Goal: Find contact information: Find contact information

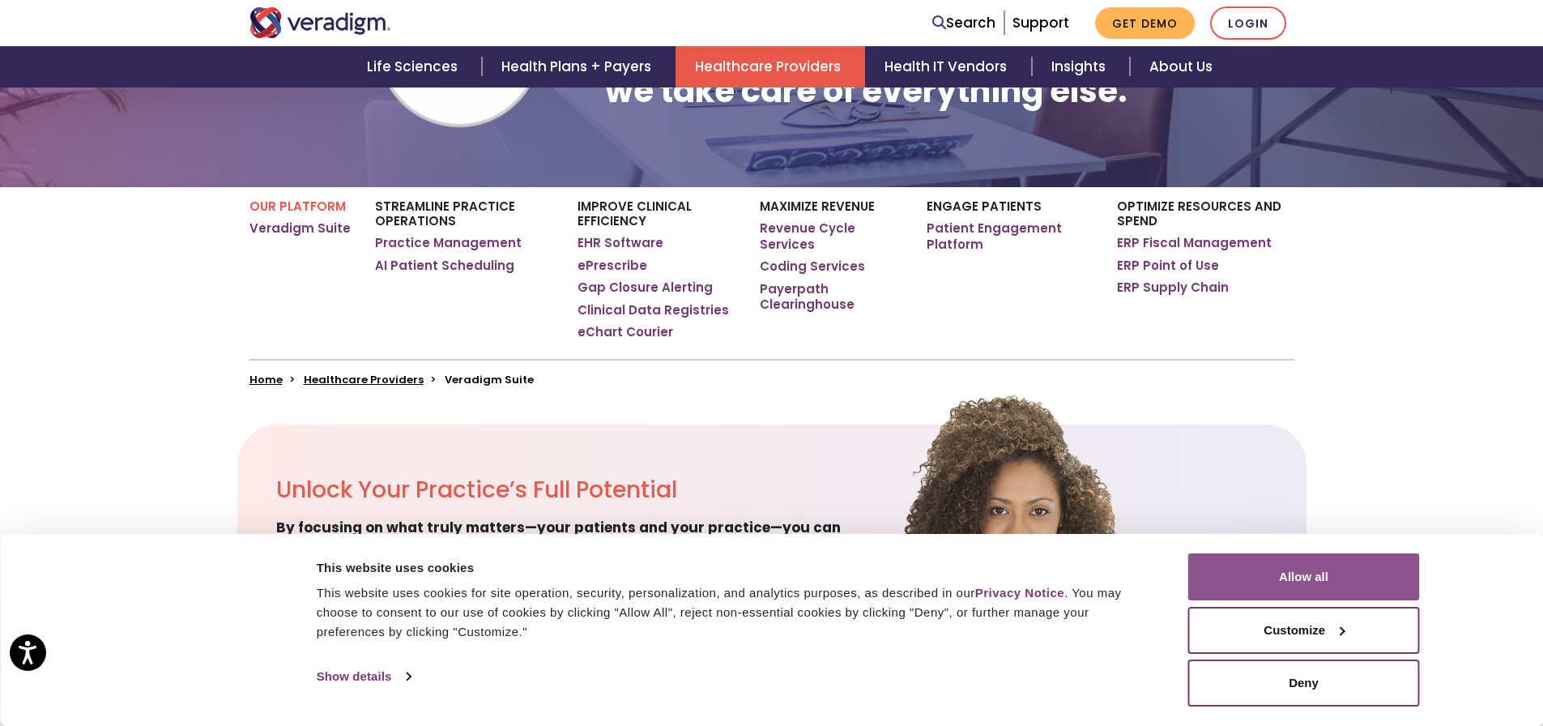
scroll to position [162, 0]
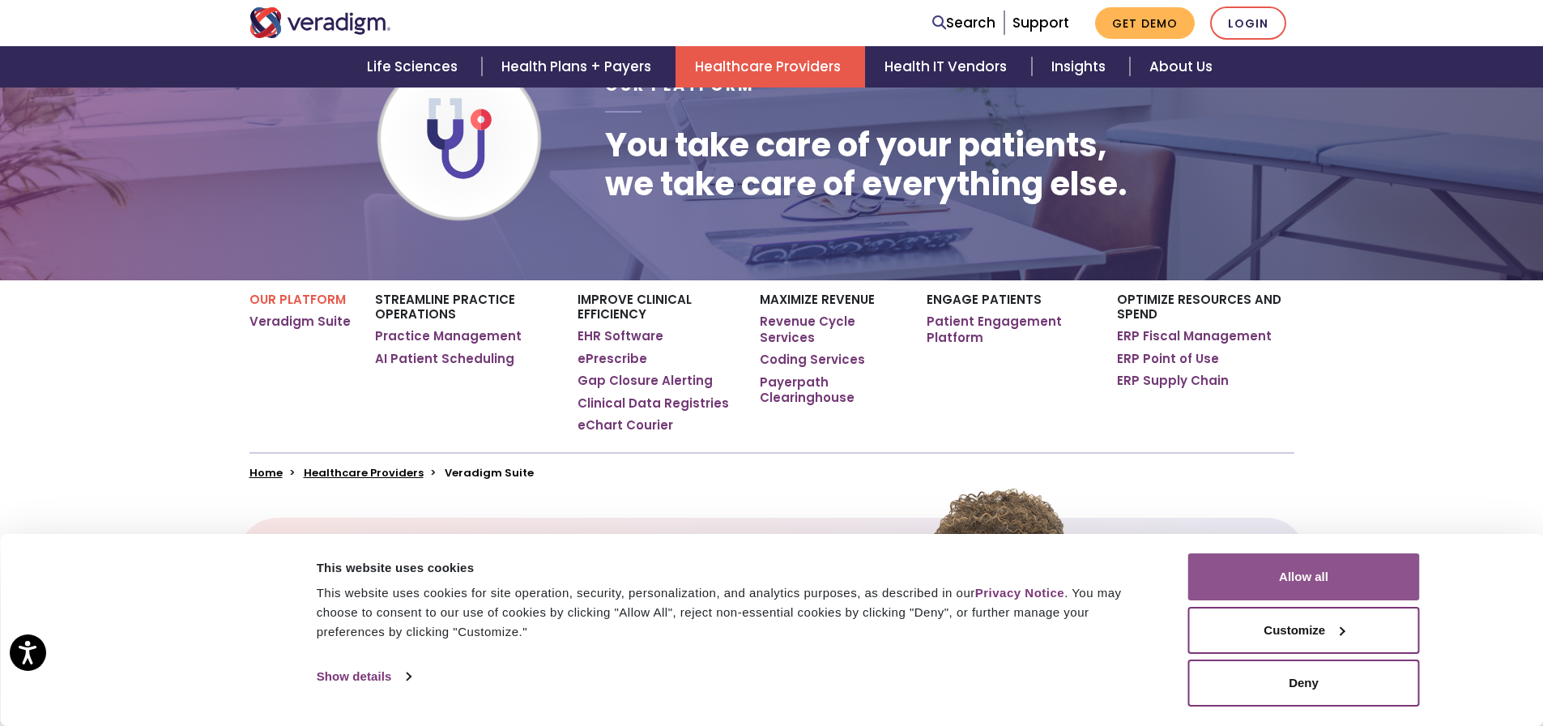
click at [1310, 569] on button "Allow all" at bounding box center [1304, 576] width 232 height 47
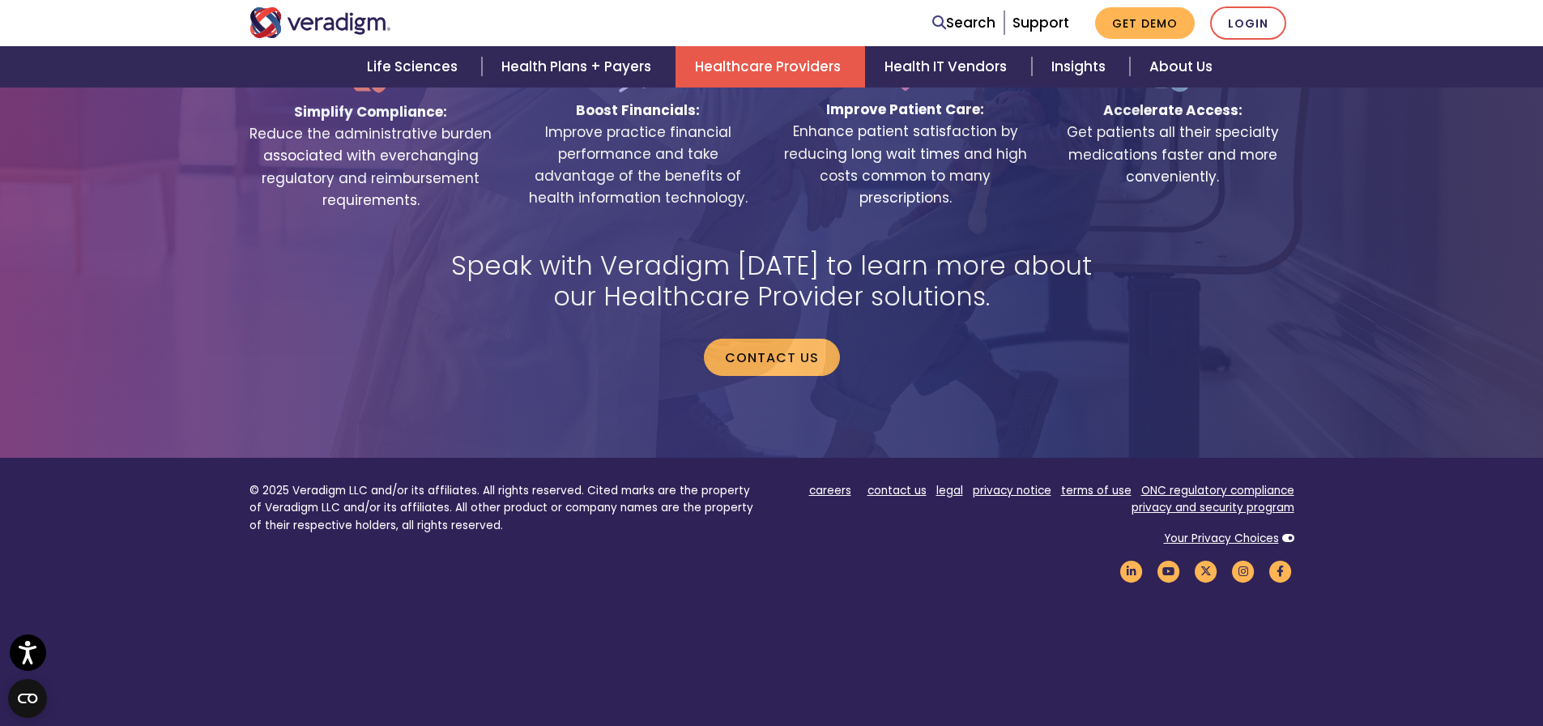
scroll to position [3320, 0]
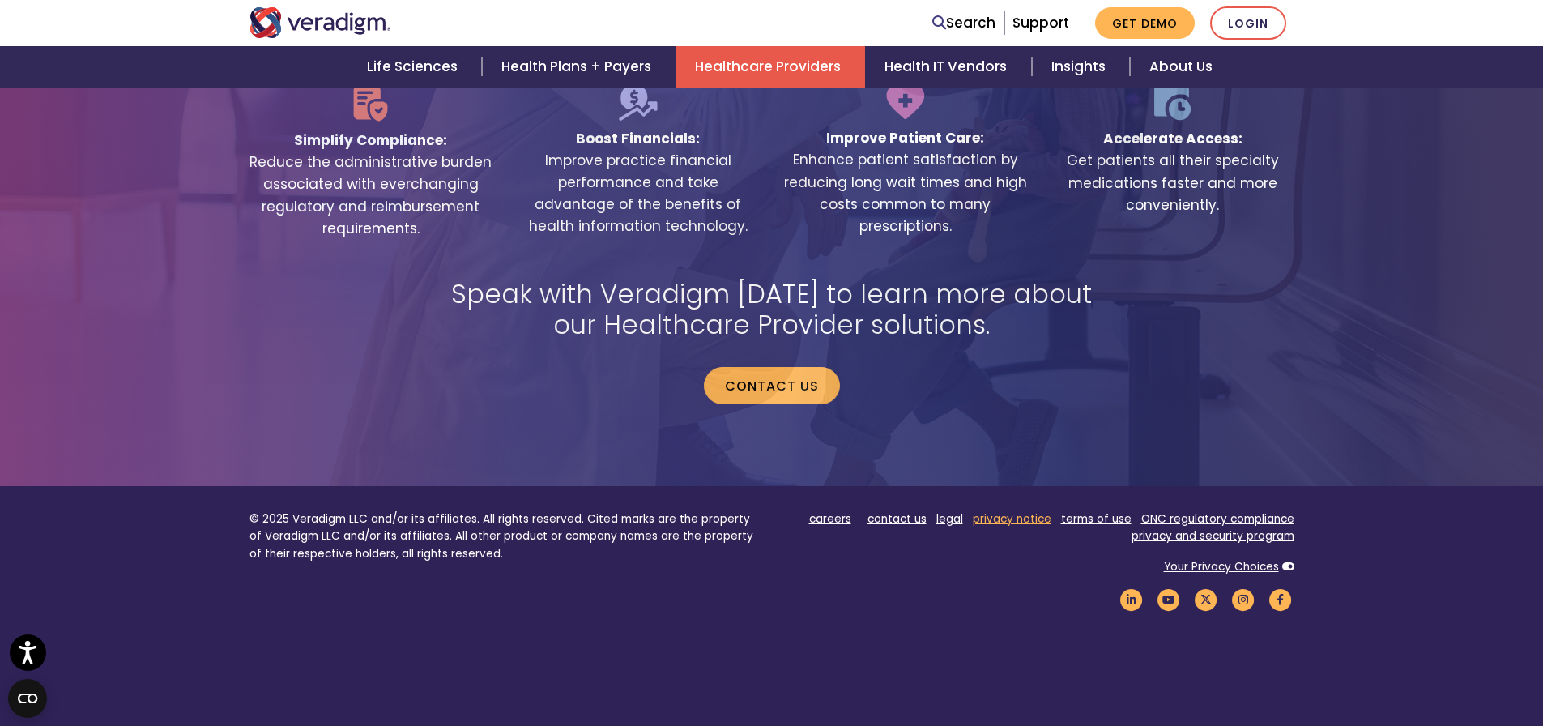
click at [1016, 511] on link "privacy notice" at bounding box center [1012, 518] width 79 height 15
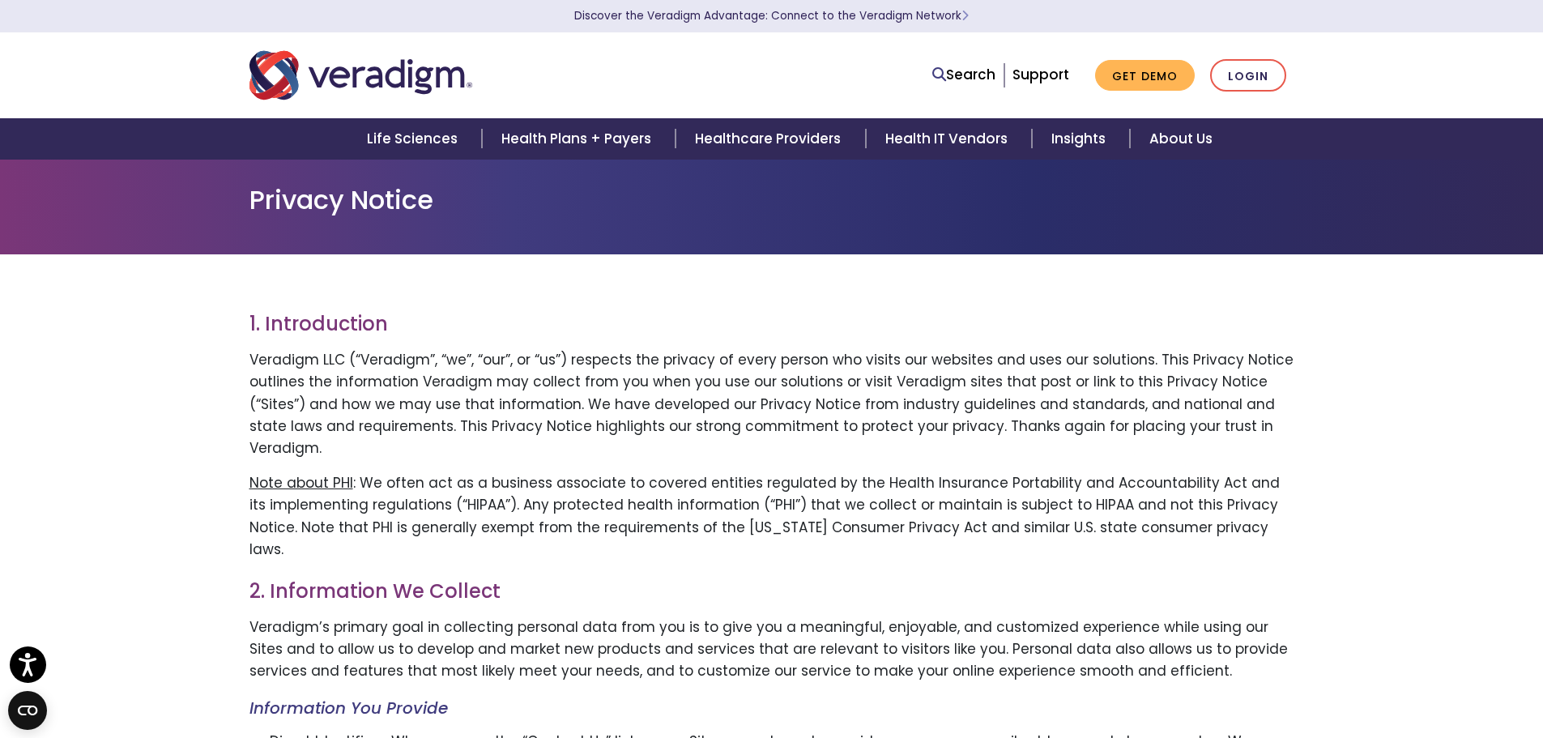
drag, startPoint x: 1356, startPoint y: 311, endPoint x: 1381, endPoint y: 273, distance: 45.6
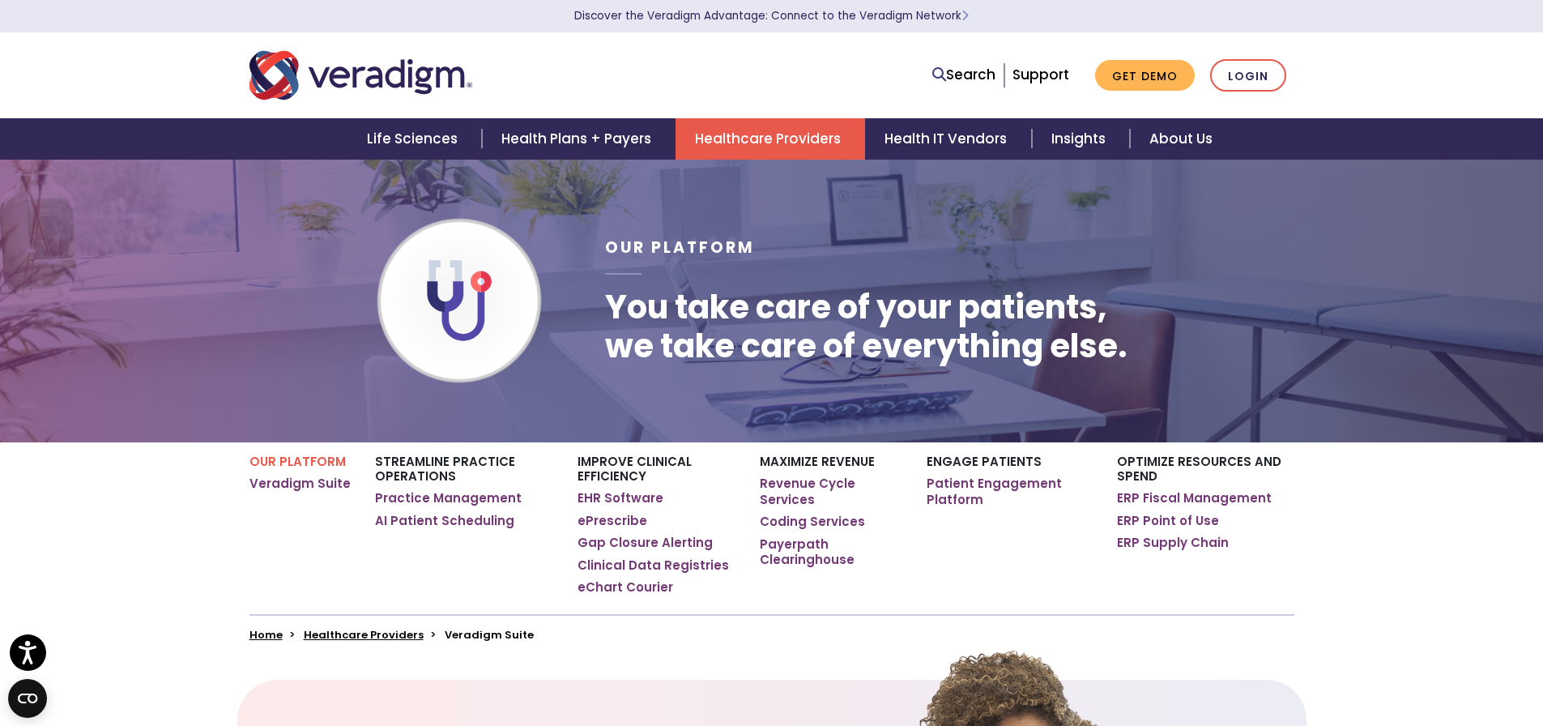
click at [1398, 40] on nav "Search Support Get Demo Login" at bounding box center [771, 75] width 1543 height 86
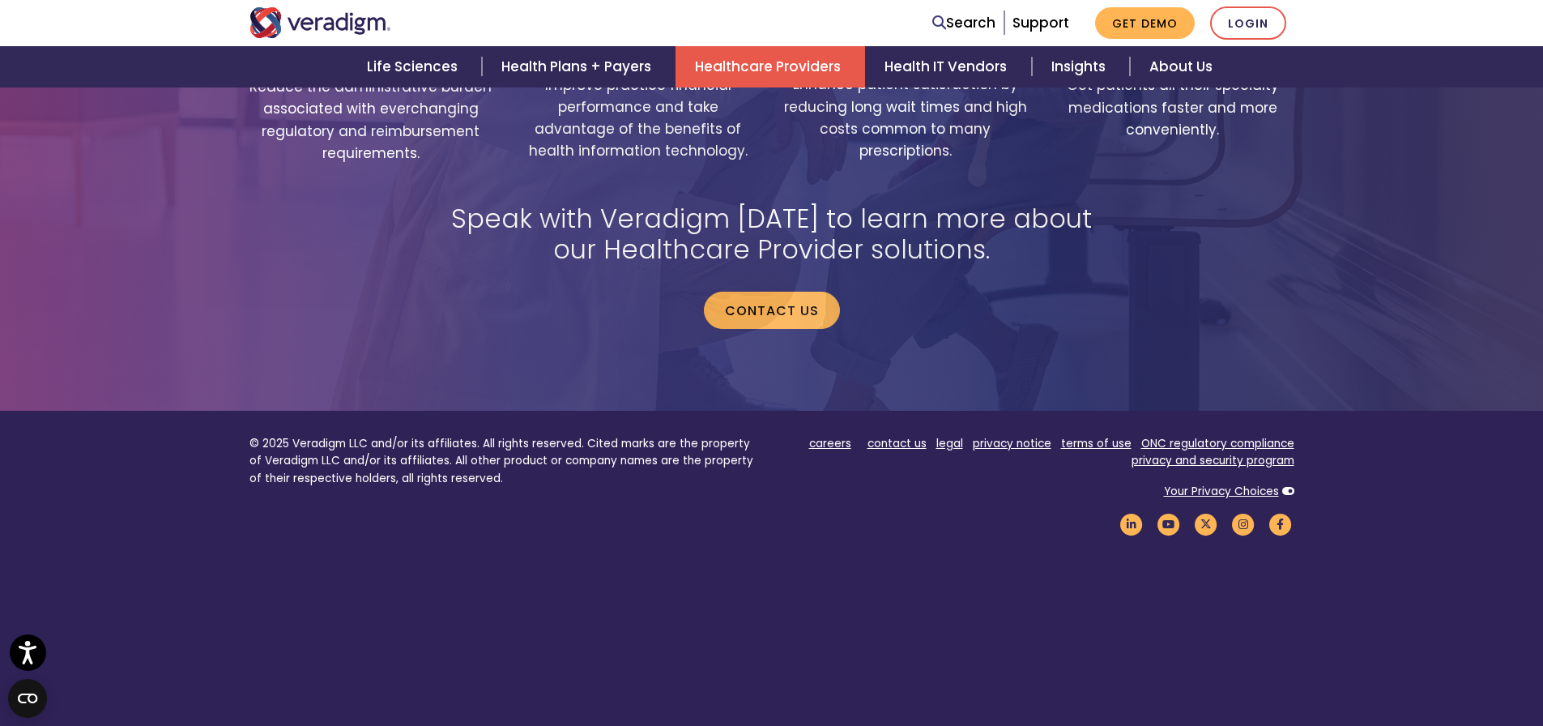
scroll to position [3401, 0]
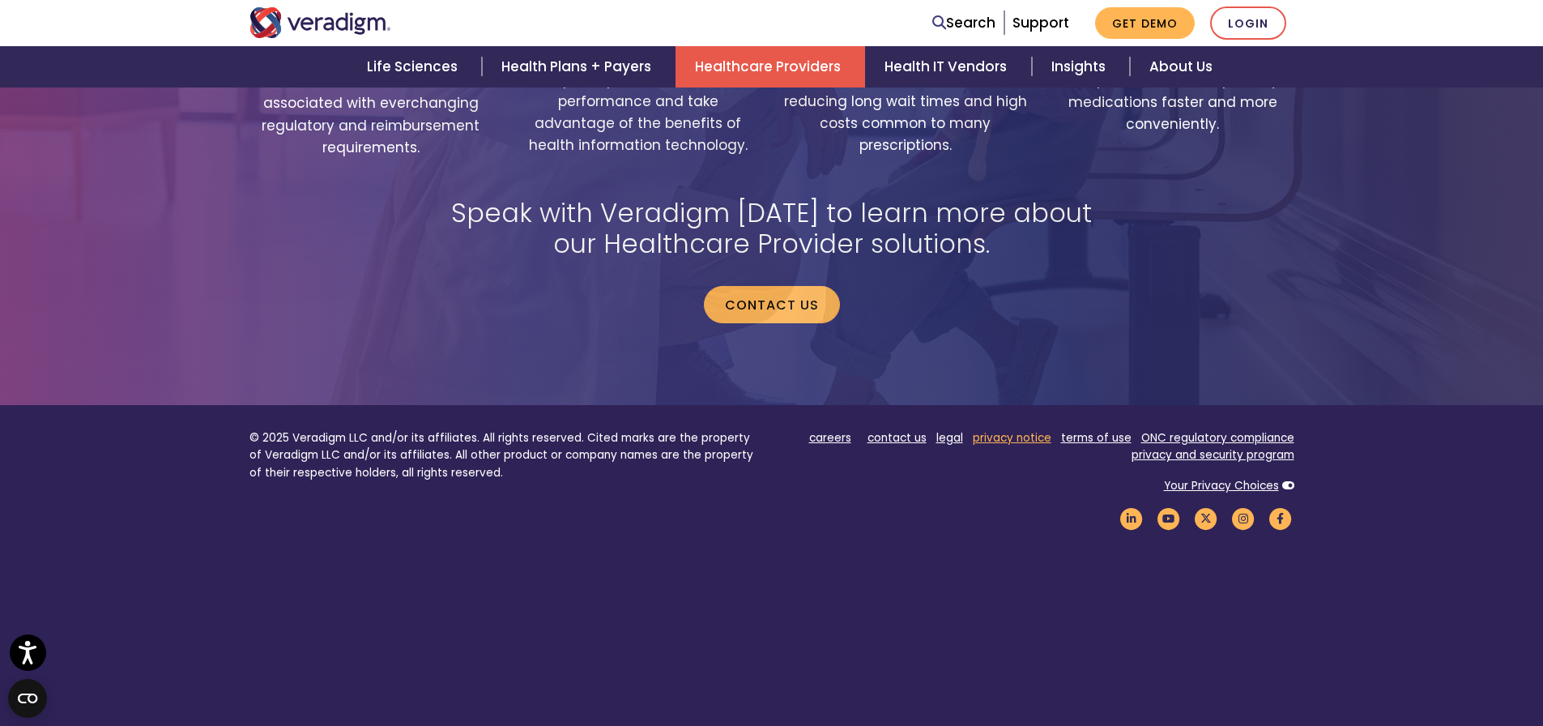
click at [1023, 430] on link "privacy notice" at bounding box center [1012, 437] width 79 height 15
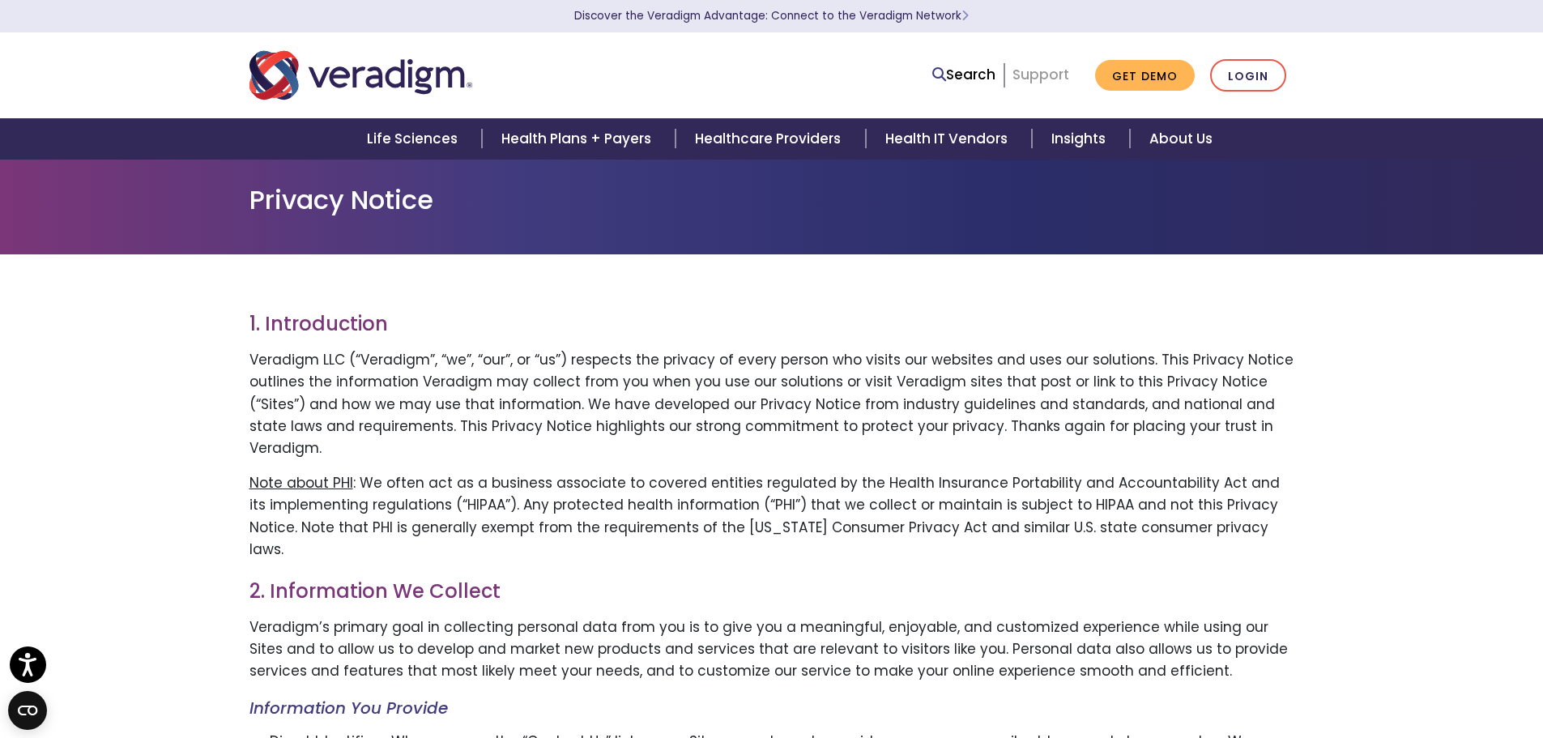
click at [1044, 77] on link "Support" at bounding box center [1040, 74] width 57 height 19
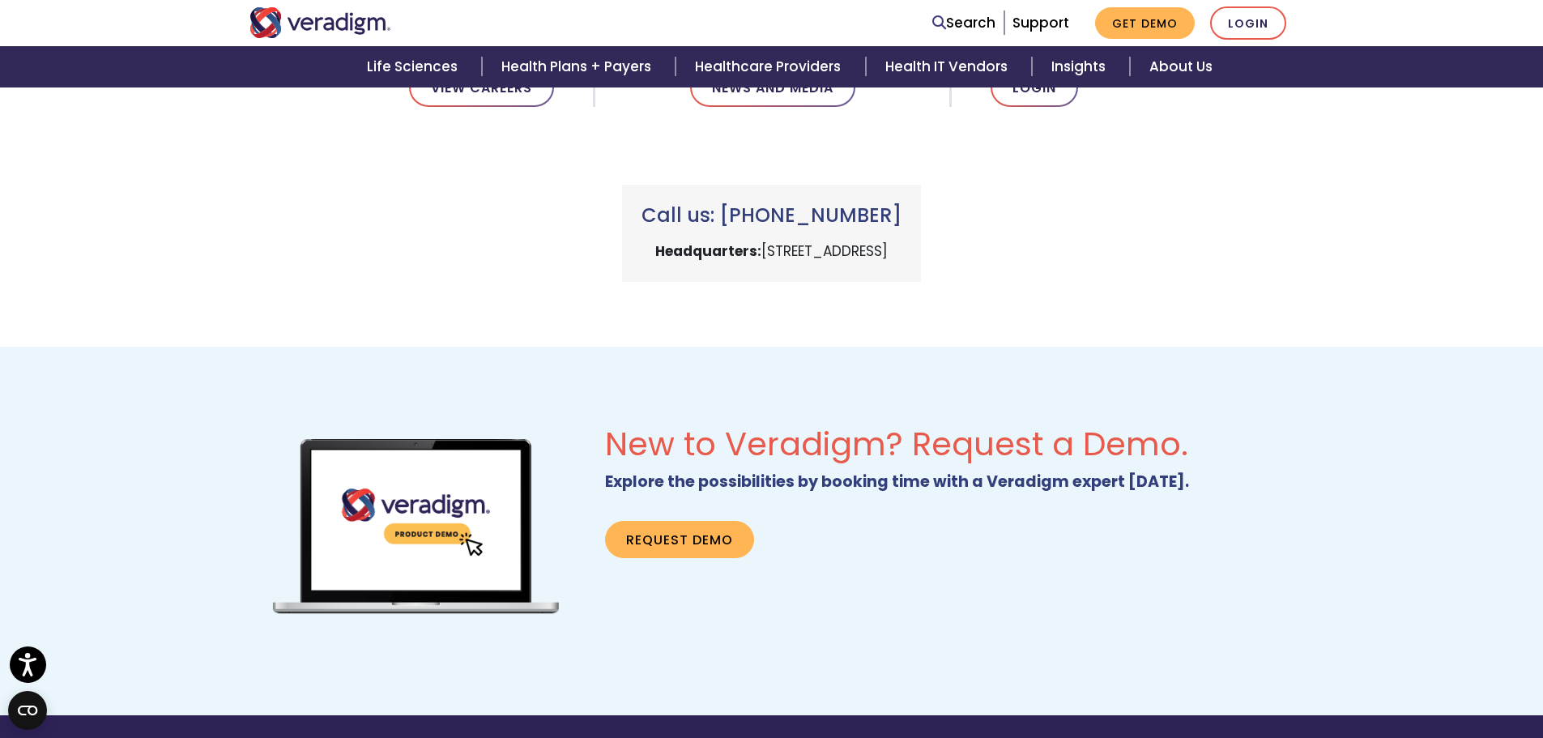
scroll to position [1054, 0]
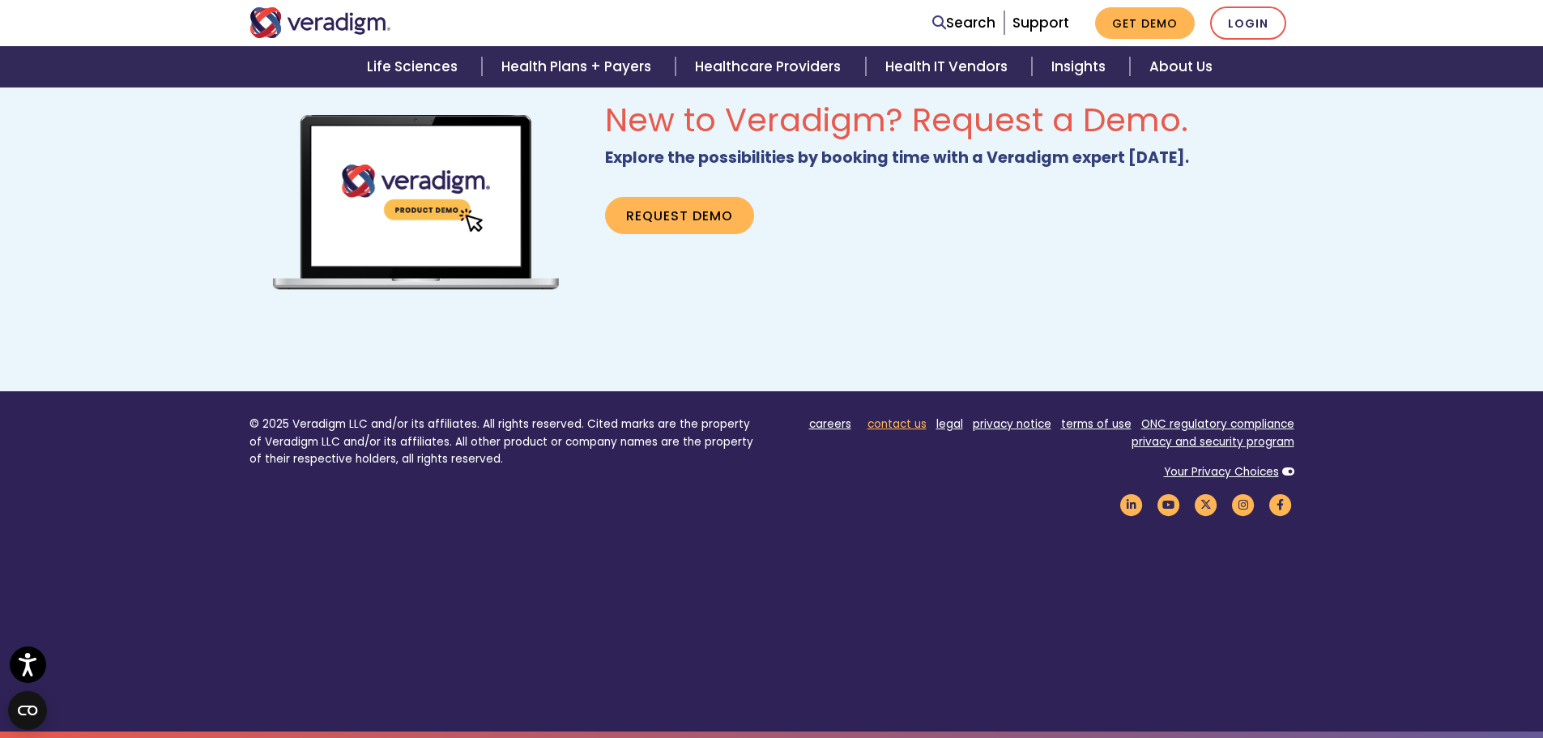
click at [909, 428] on link "contact us" at bounding box center [896, 423] width 59 height 15
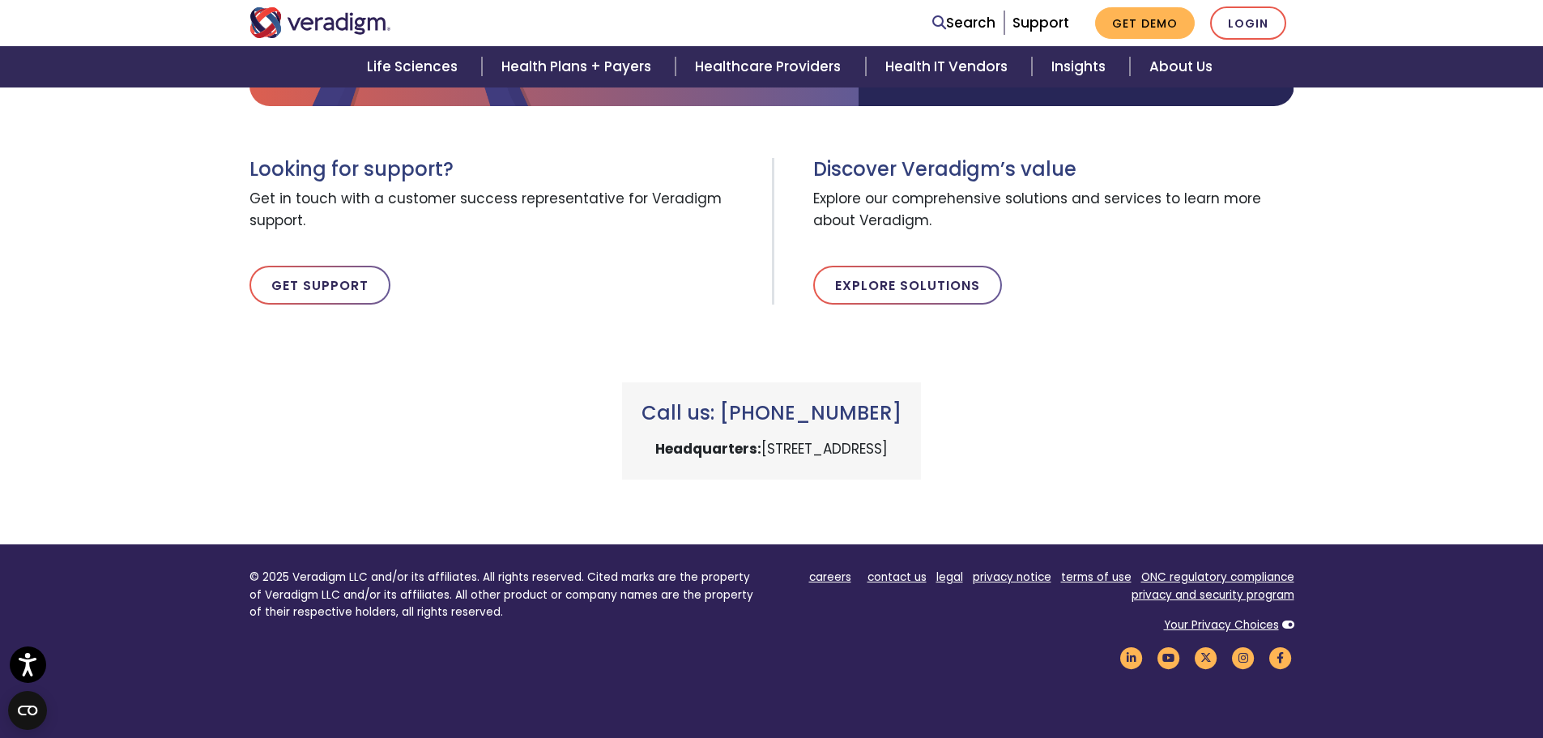
scroll to position [486, 0]
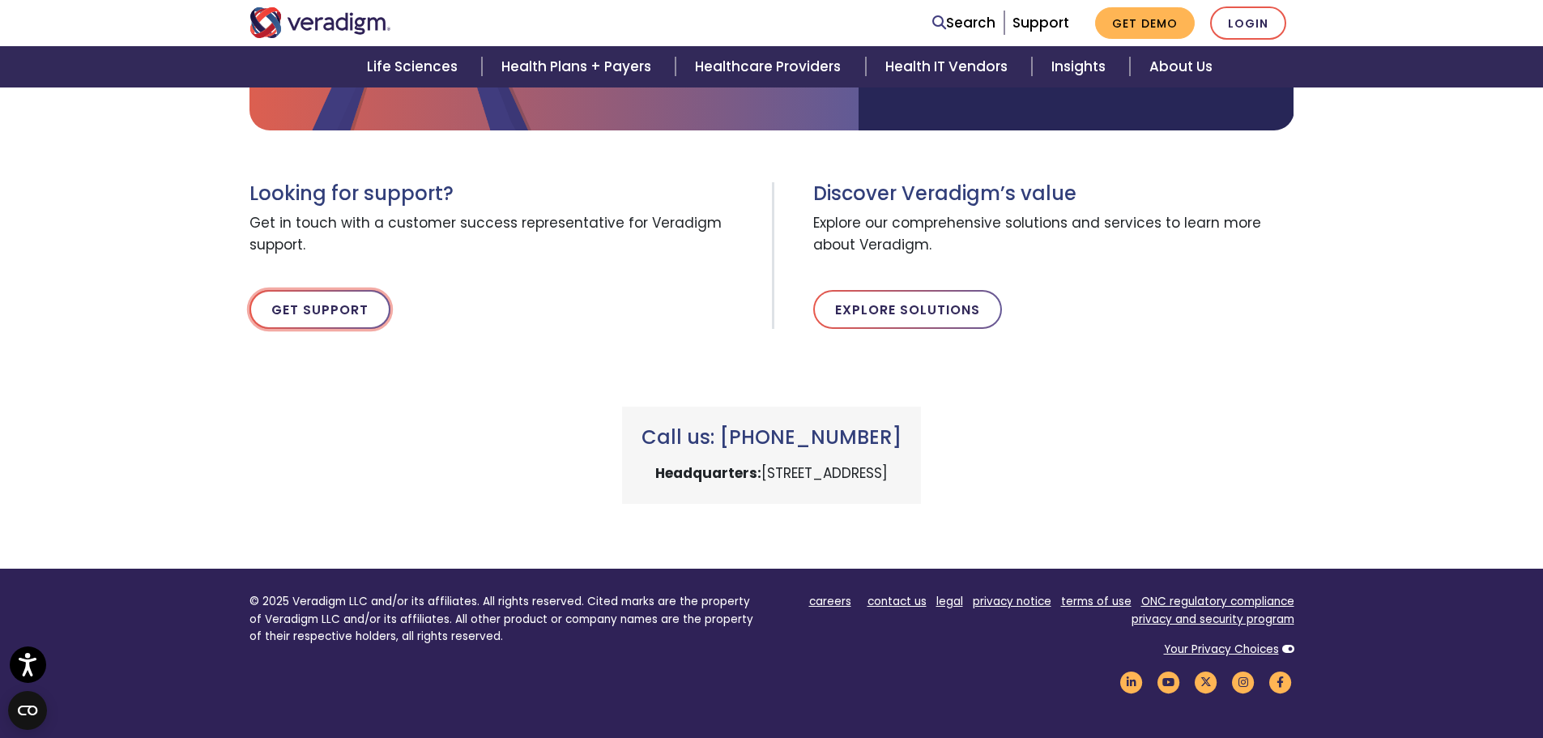
click at [332, 309] on link "Get Support" at bounding box center [319, 309] width 141 height 39
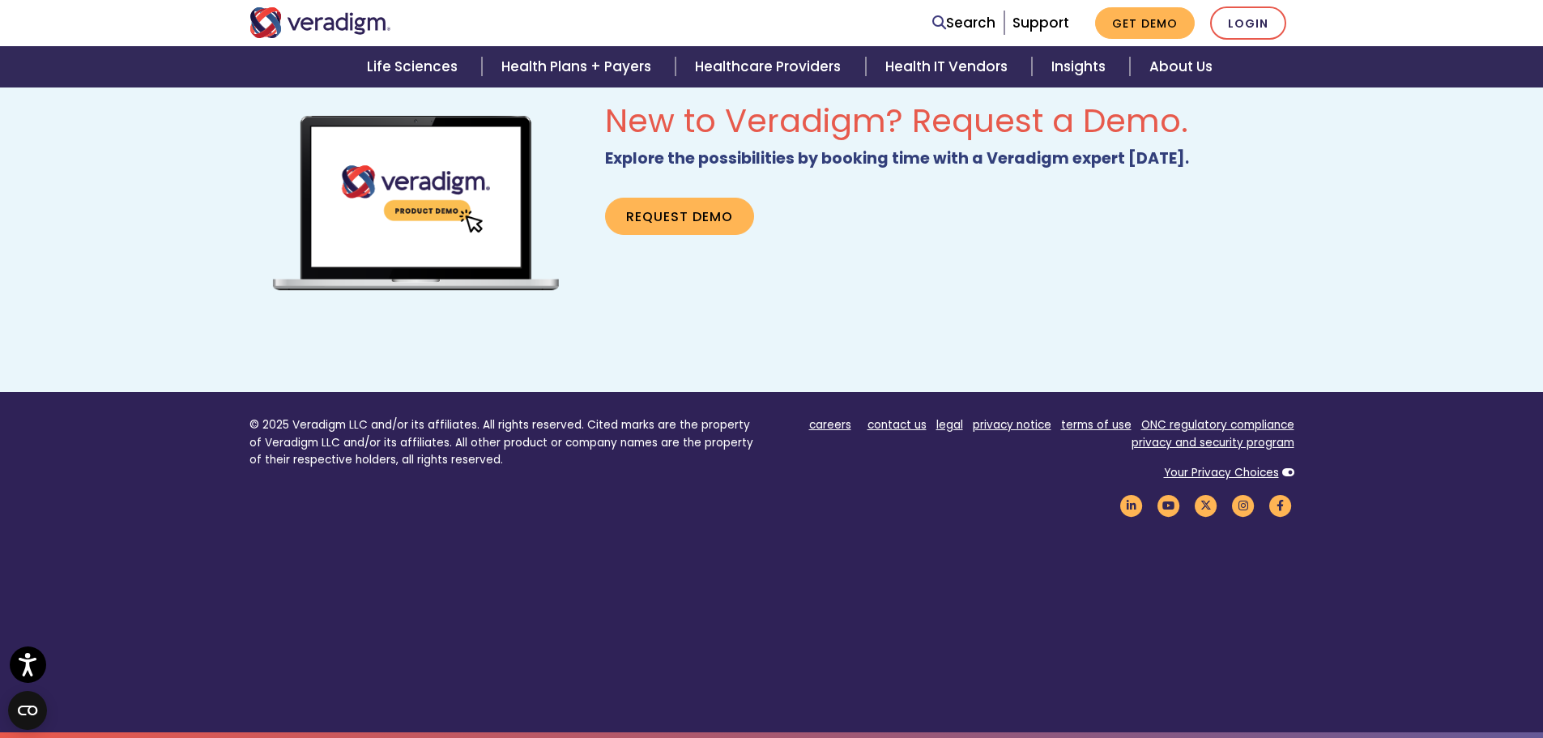
scroll to position [1054, 0]
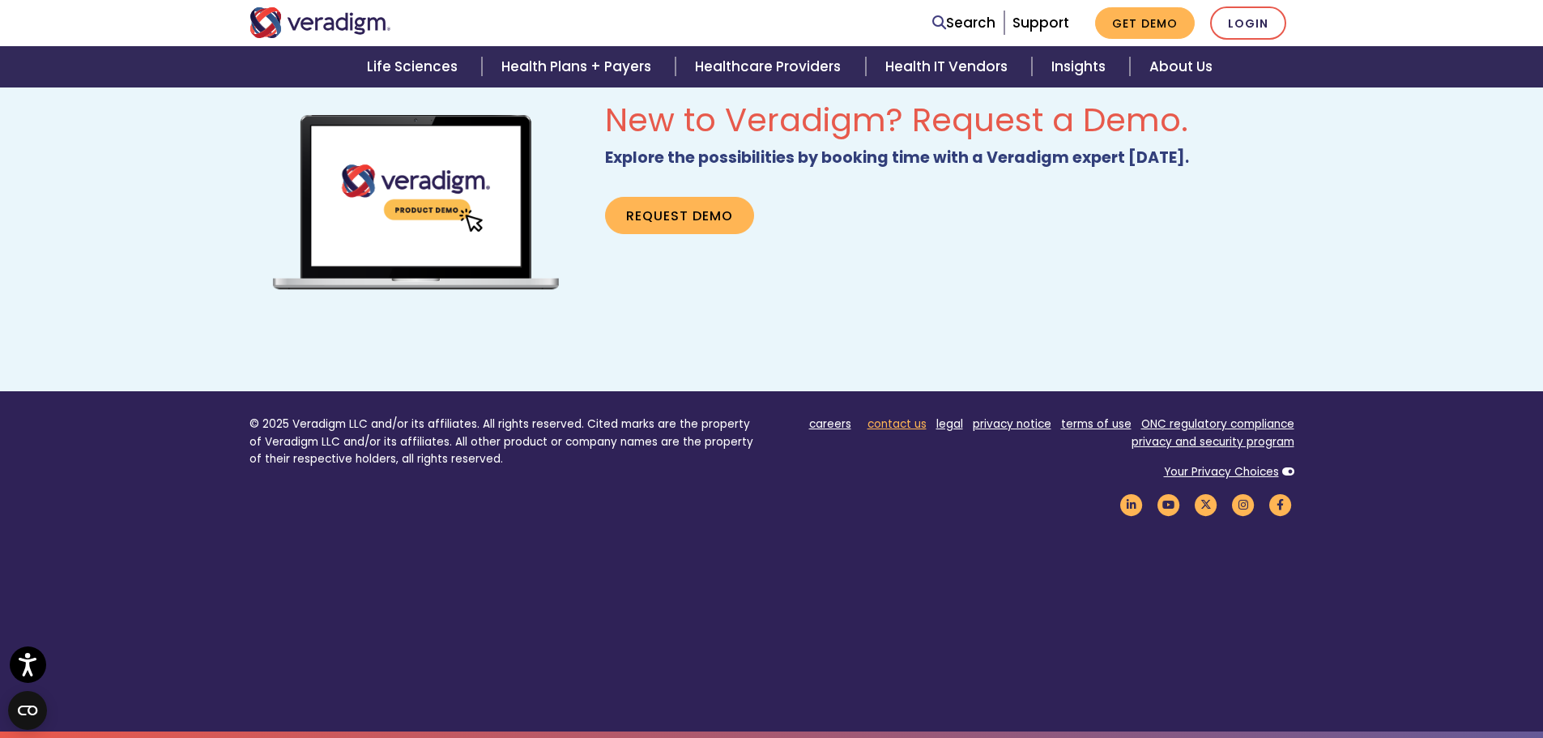
click at [908, 422] on link "contact us" at bounding box center [896, 423] width 59 height 15
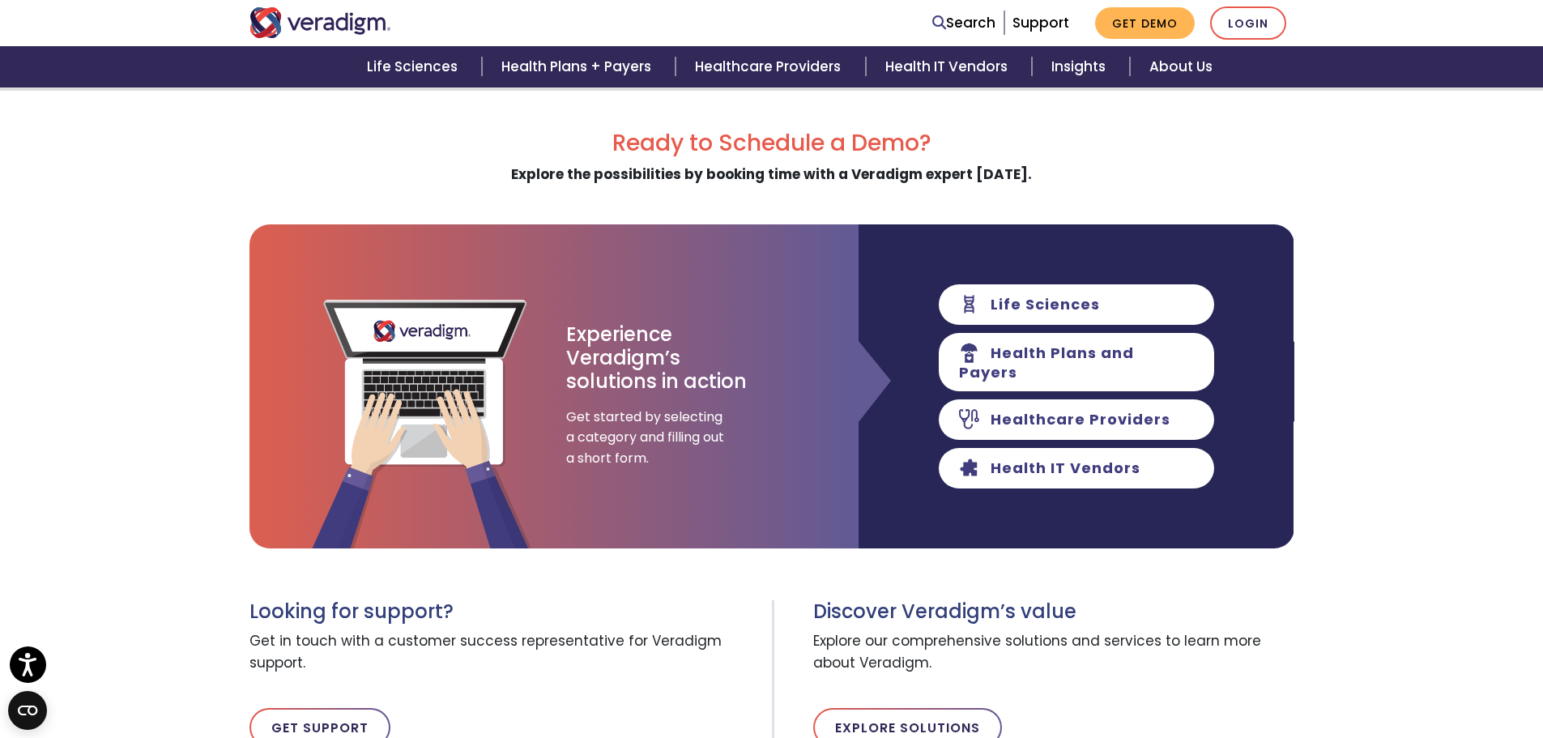
scroll to position [162, 0]
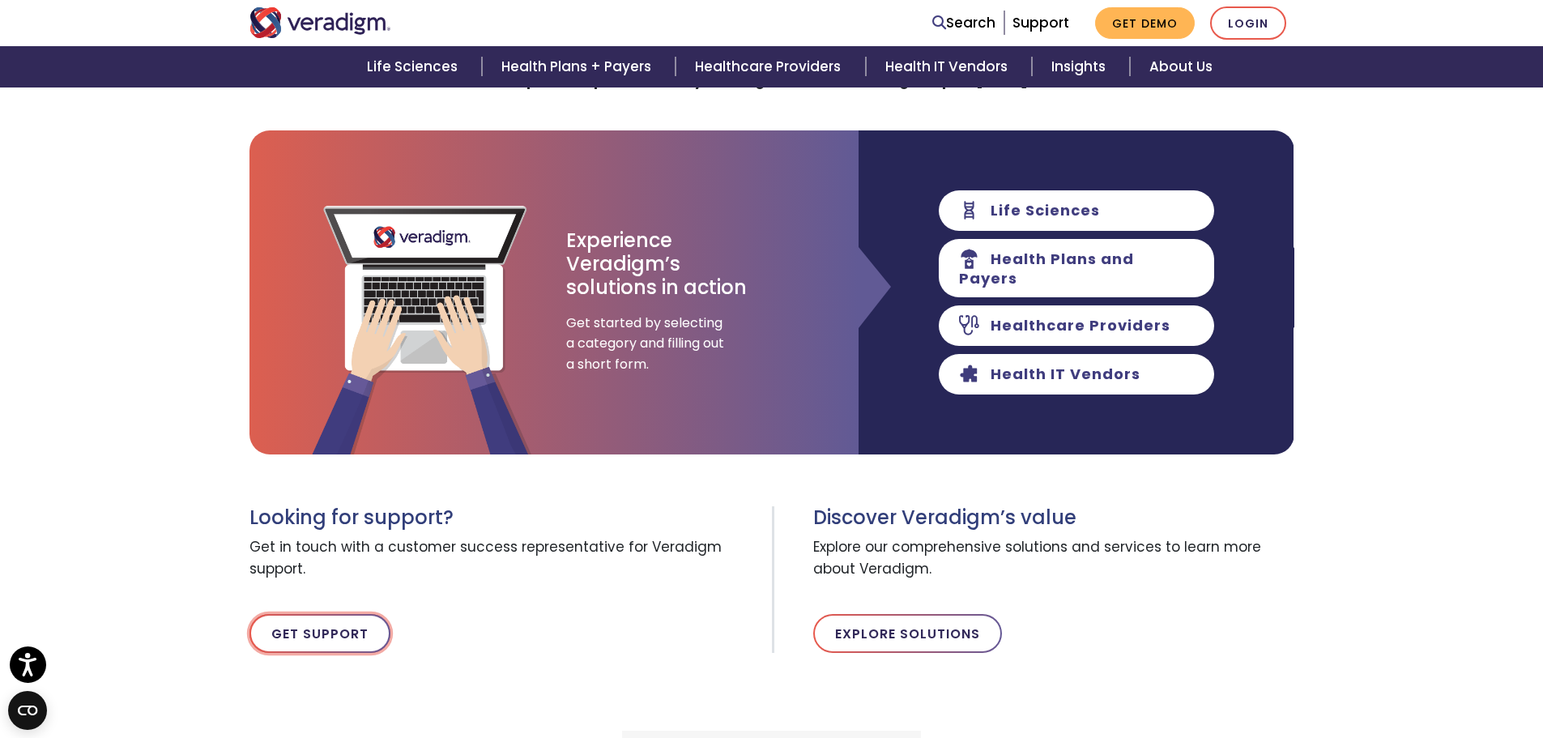
click at [366, 632] on link "Get Support" at bounding box center [319, 633] width 141 height 39
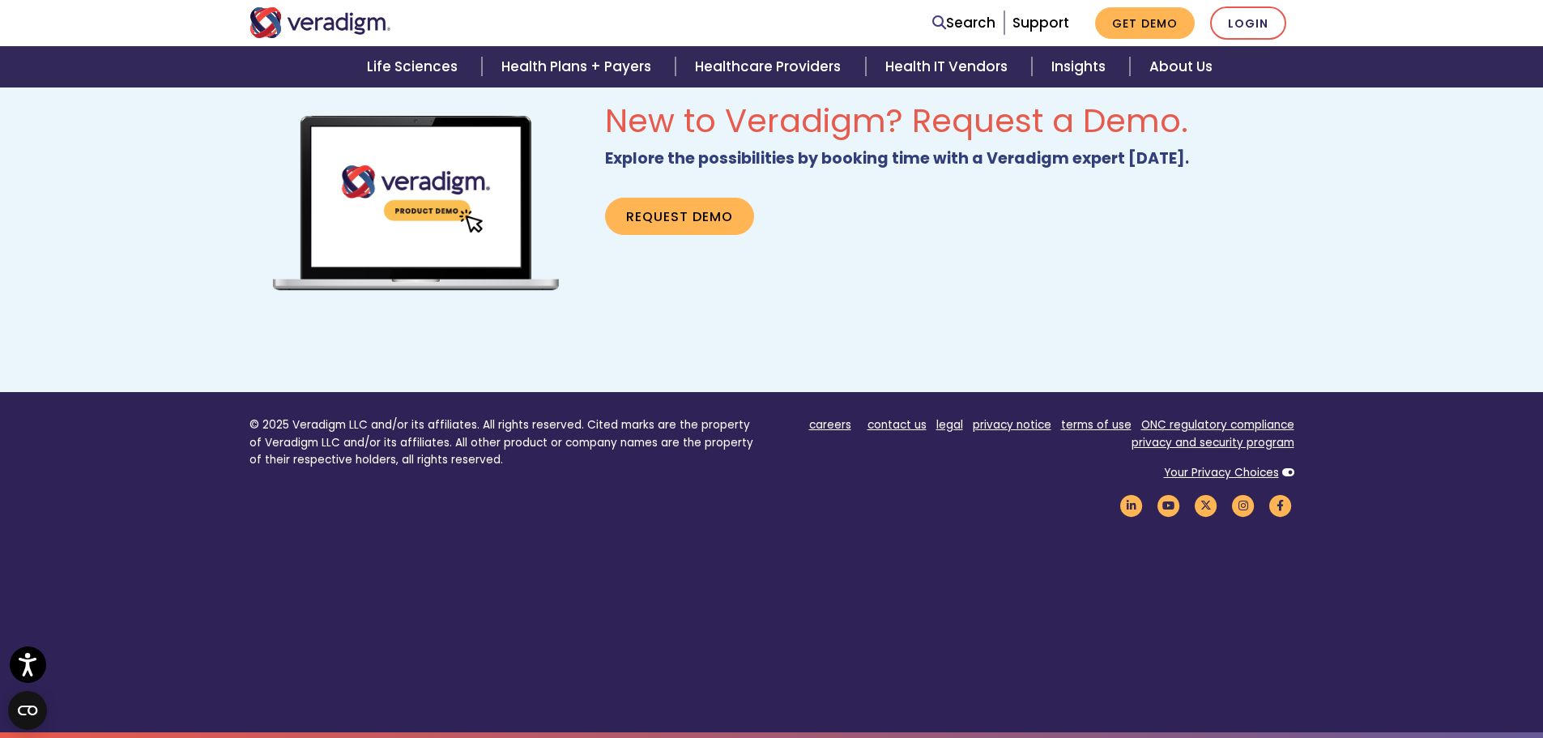
scroll to position [1054, 0]
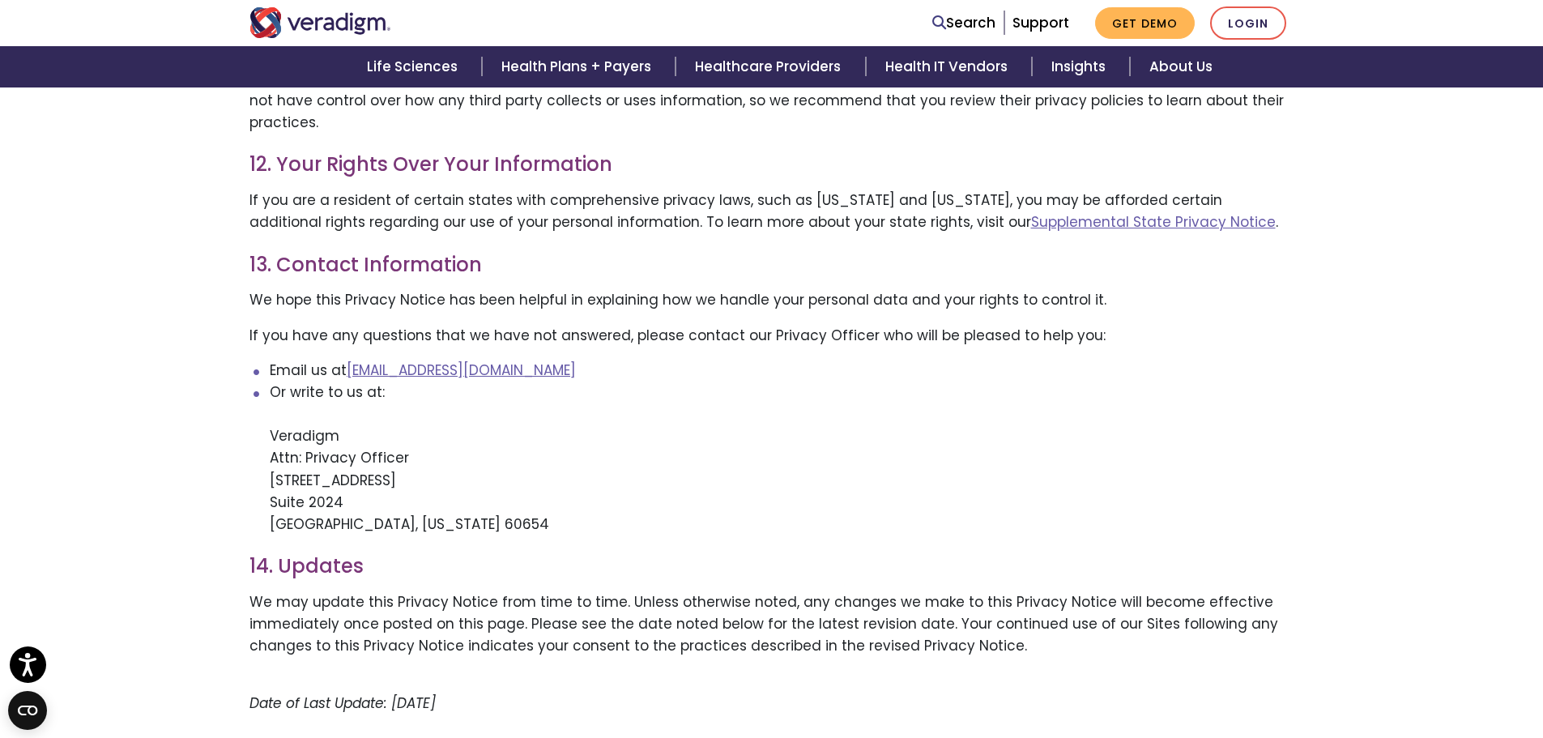
scroll to position [3077, 0]
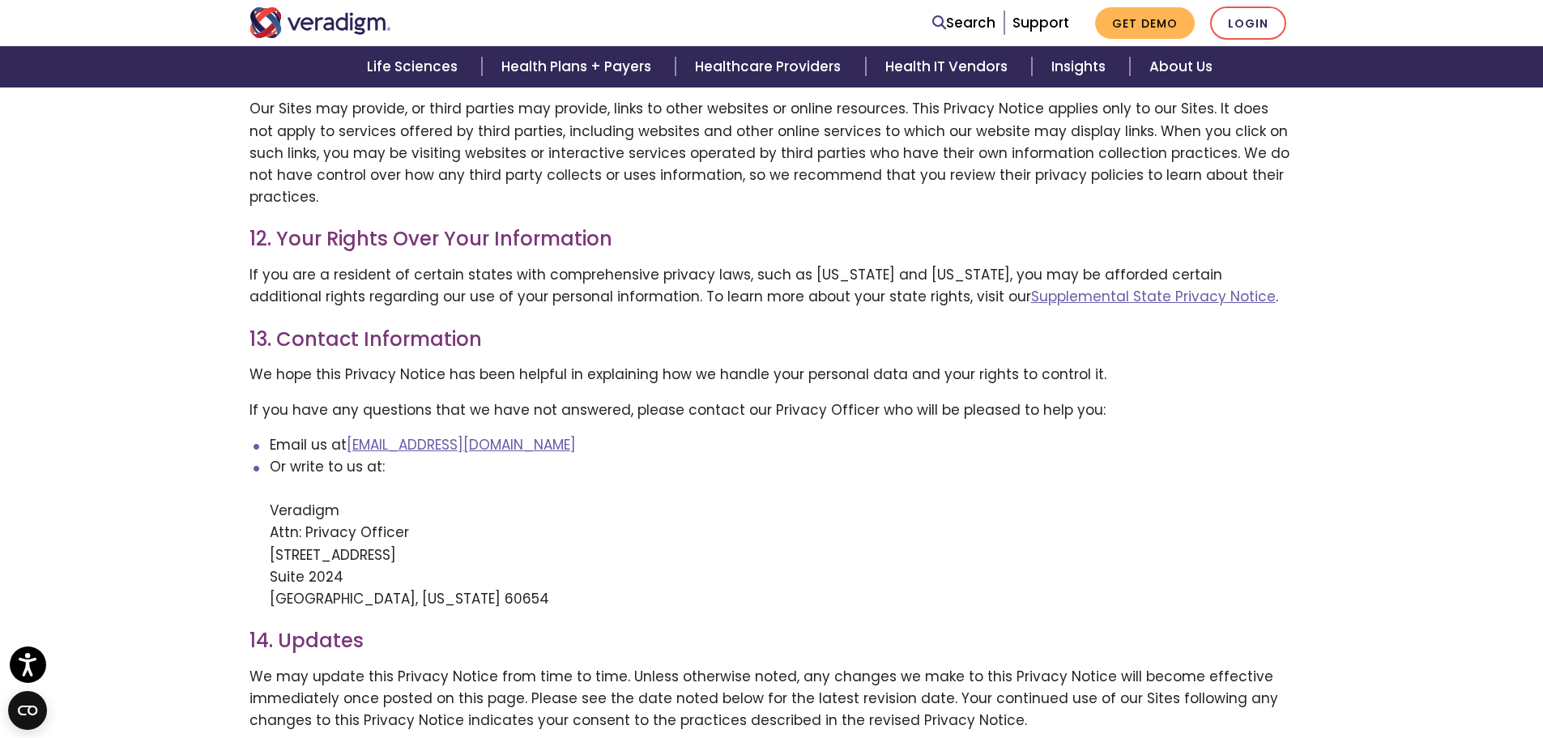
scroll to position [2996, 0]
